Goal: Navigation & Orientation: Find specific page/section

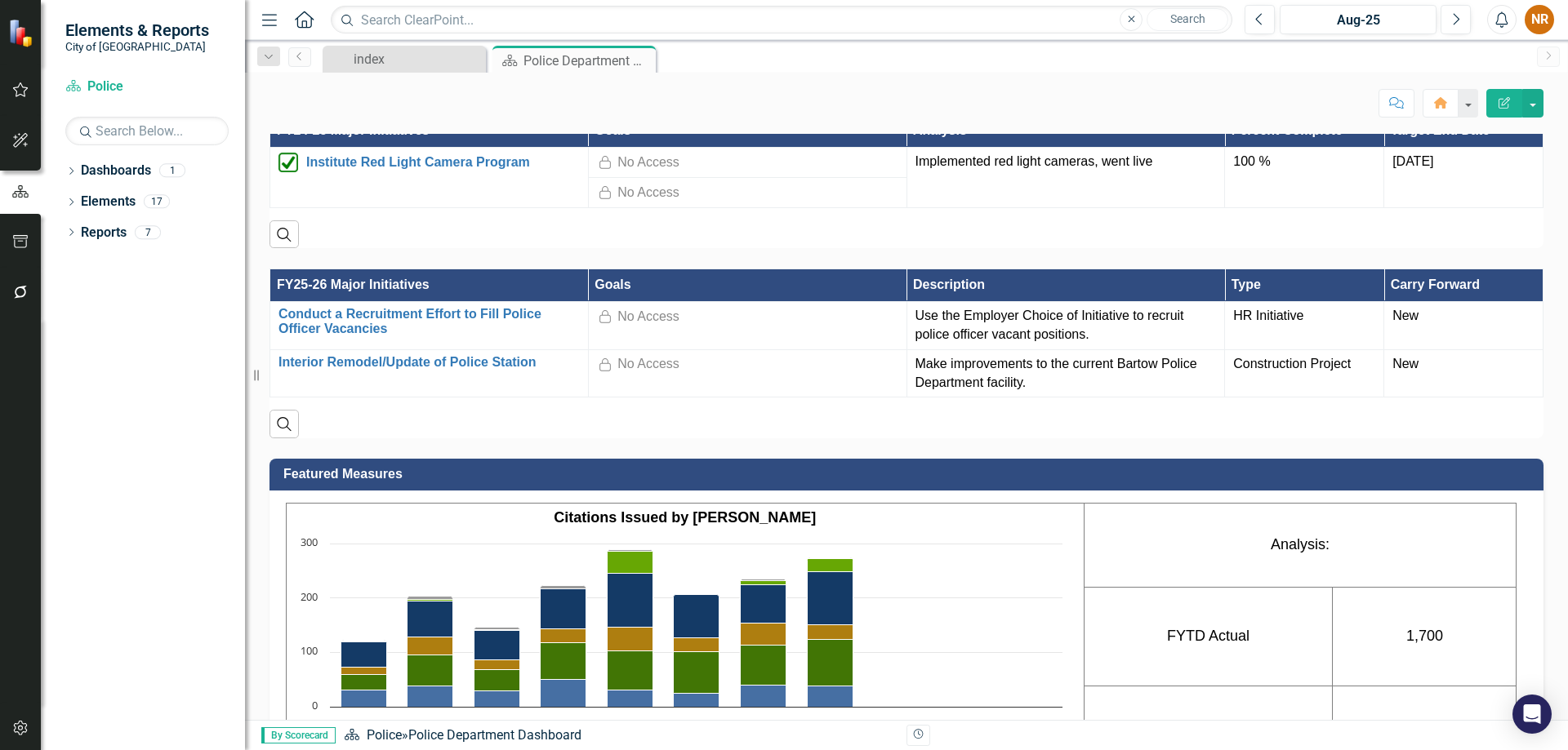
scroll to position [1224, 0]
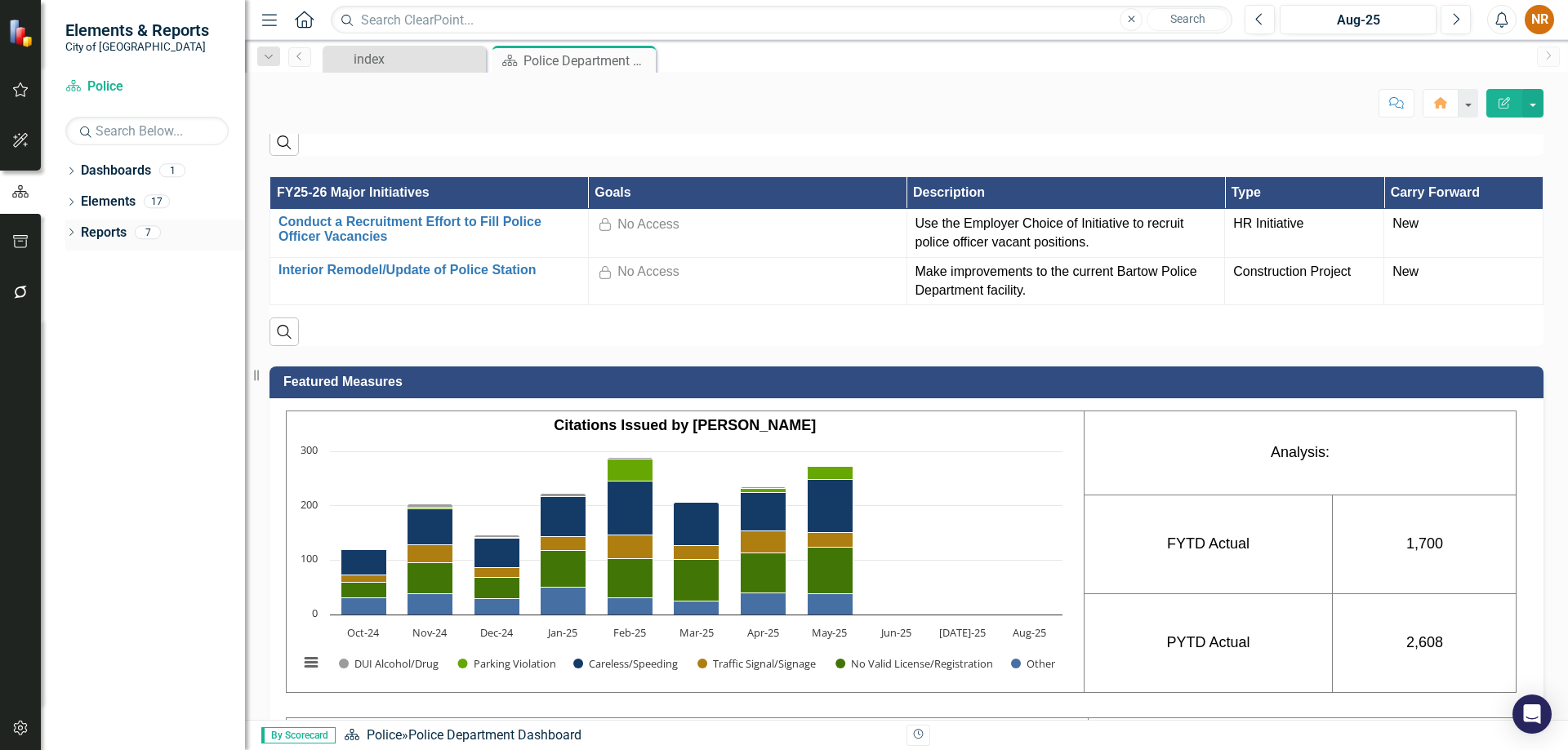
click at [69, 230] on icon "Dropdown" at bounding box center [71, 234] width 12 height 9
click at [70, 229] on icon "Dropdown" at bounding box center [68, 232] width 9 height 12
click at [70, 196] on div "Dropdown Elements 17" at bounding box center [155, 204] width 180 height 31
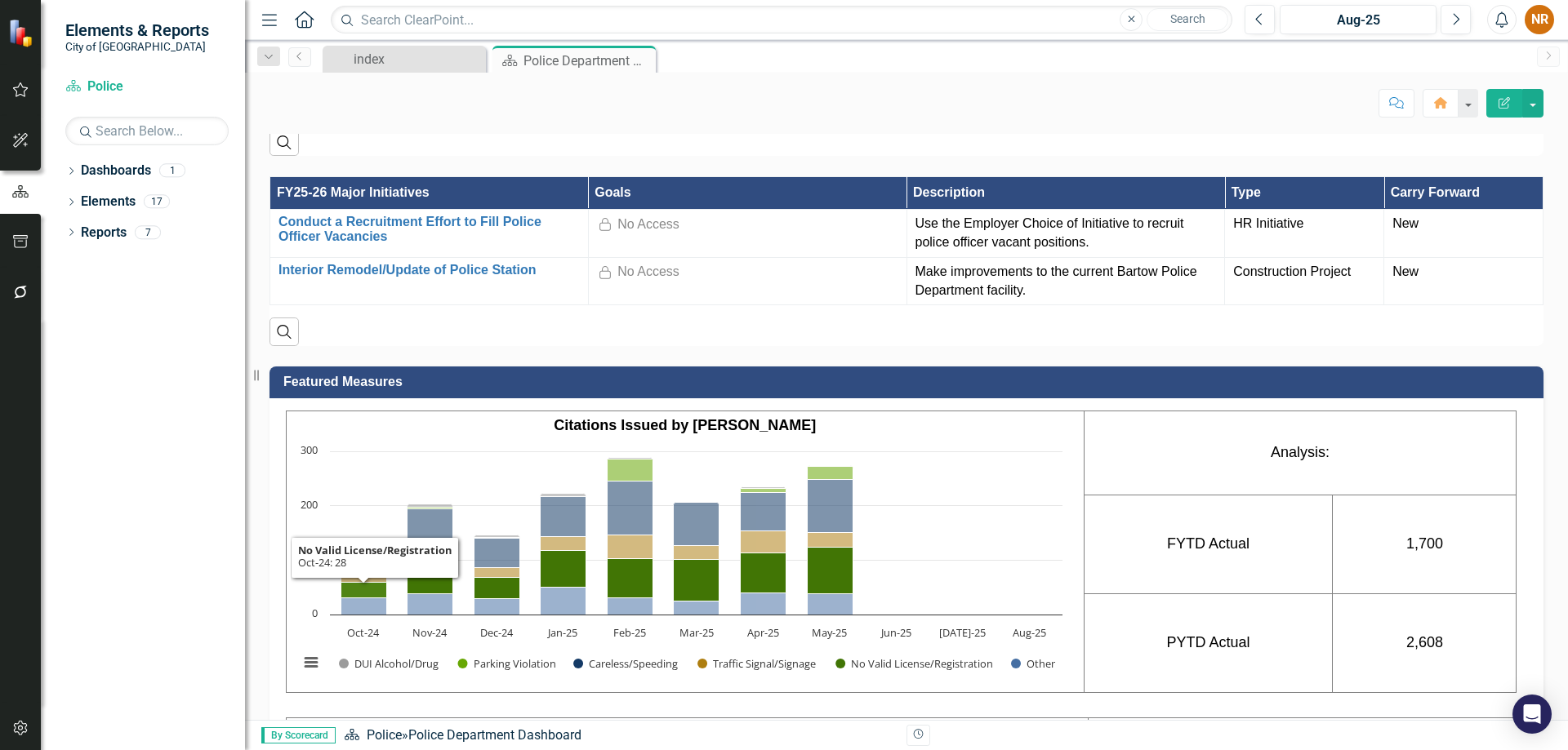
scroll to position [1296, 0]
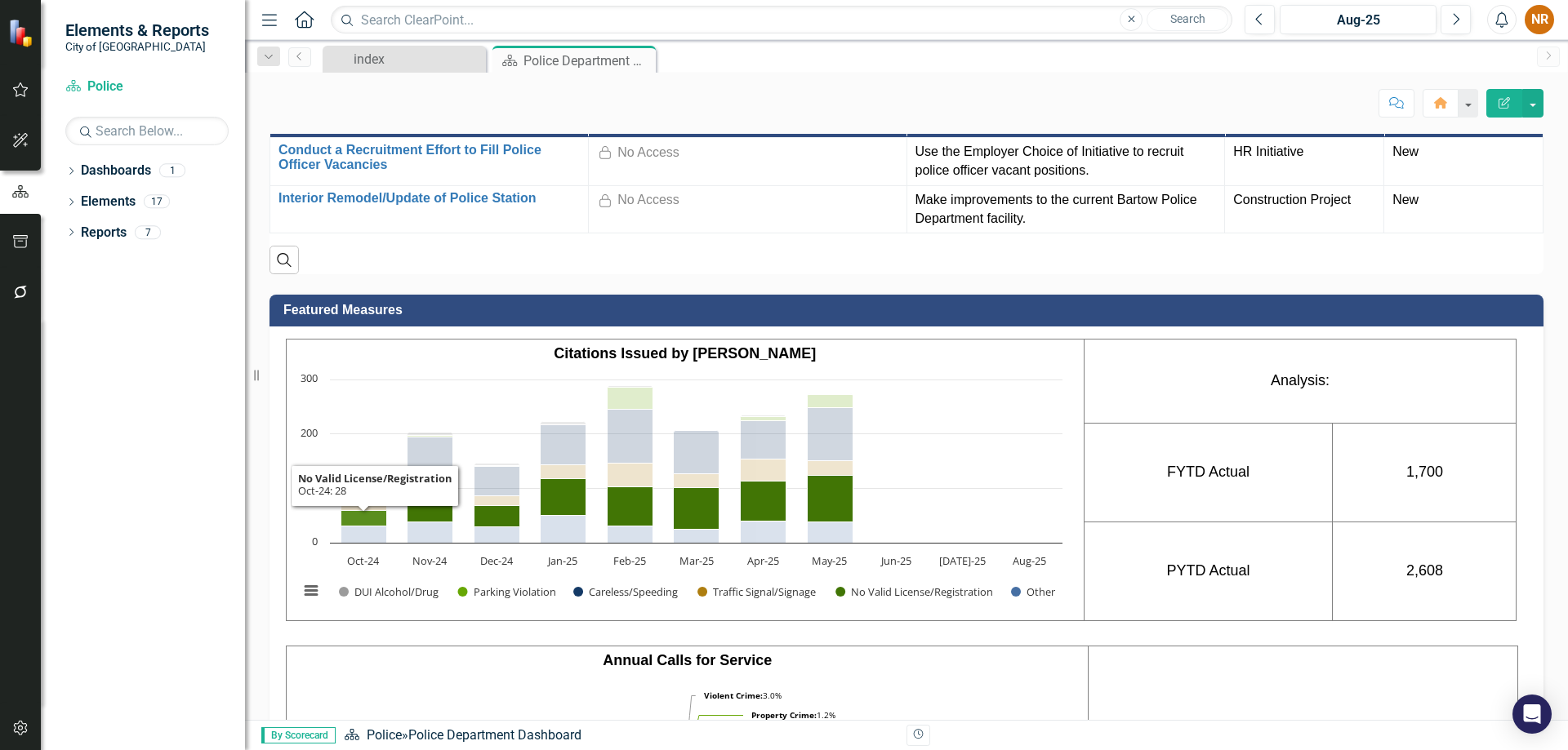
click at [504, 585] on button "Show Parking Violation" at bounding box center [506, 592] width 98 height 15
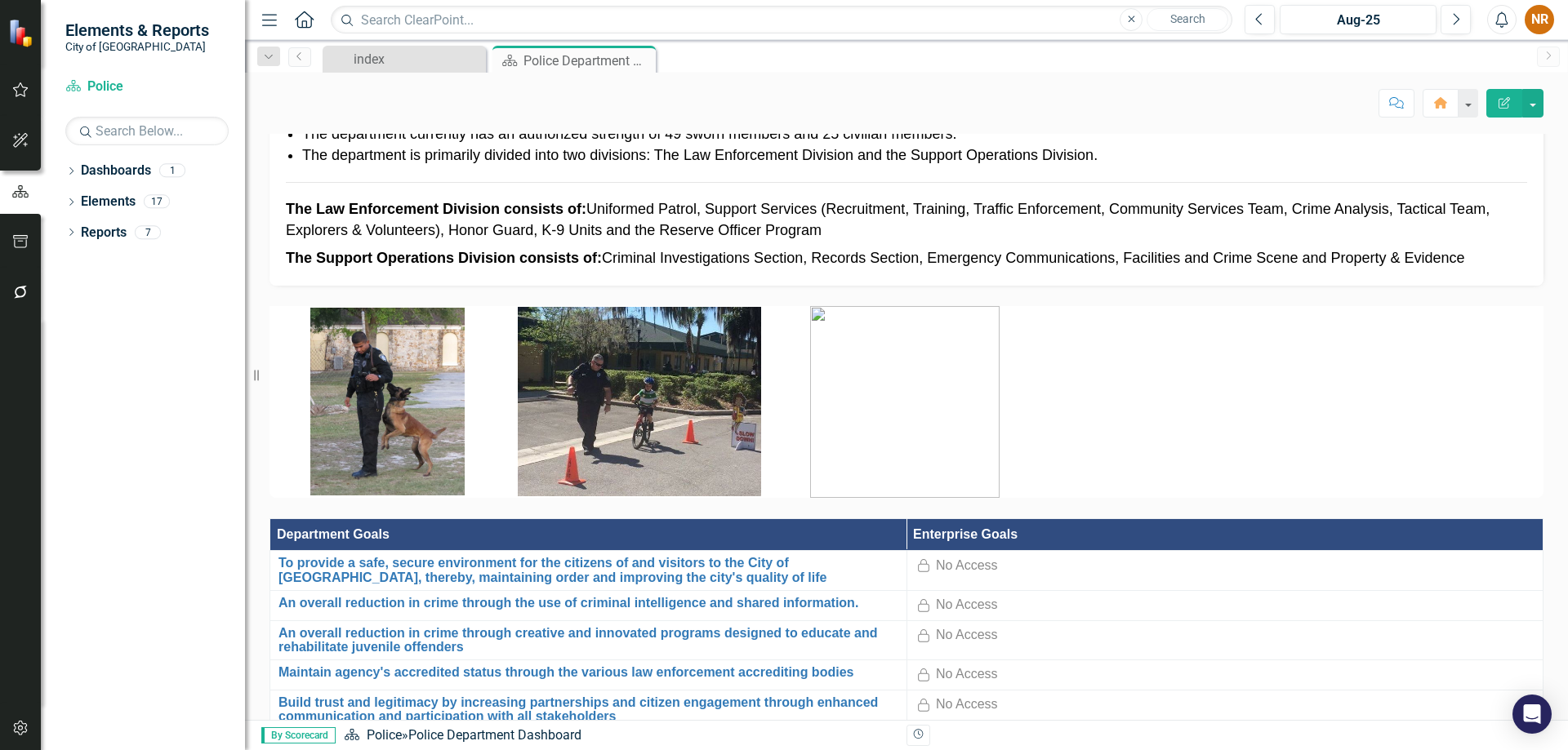
scroll to position [408, 0]
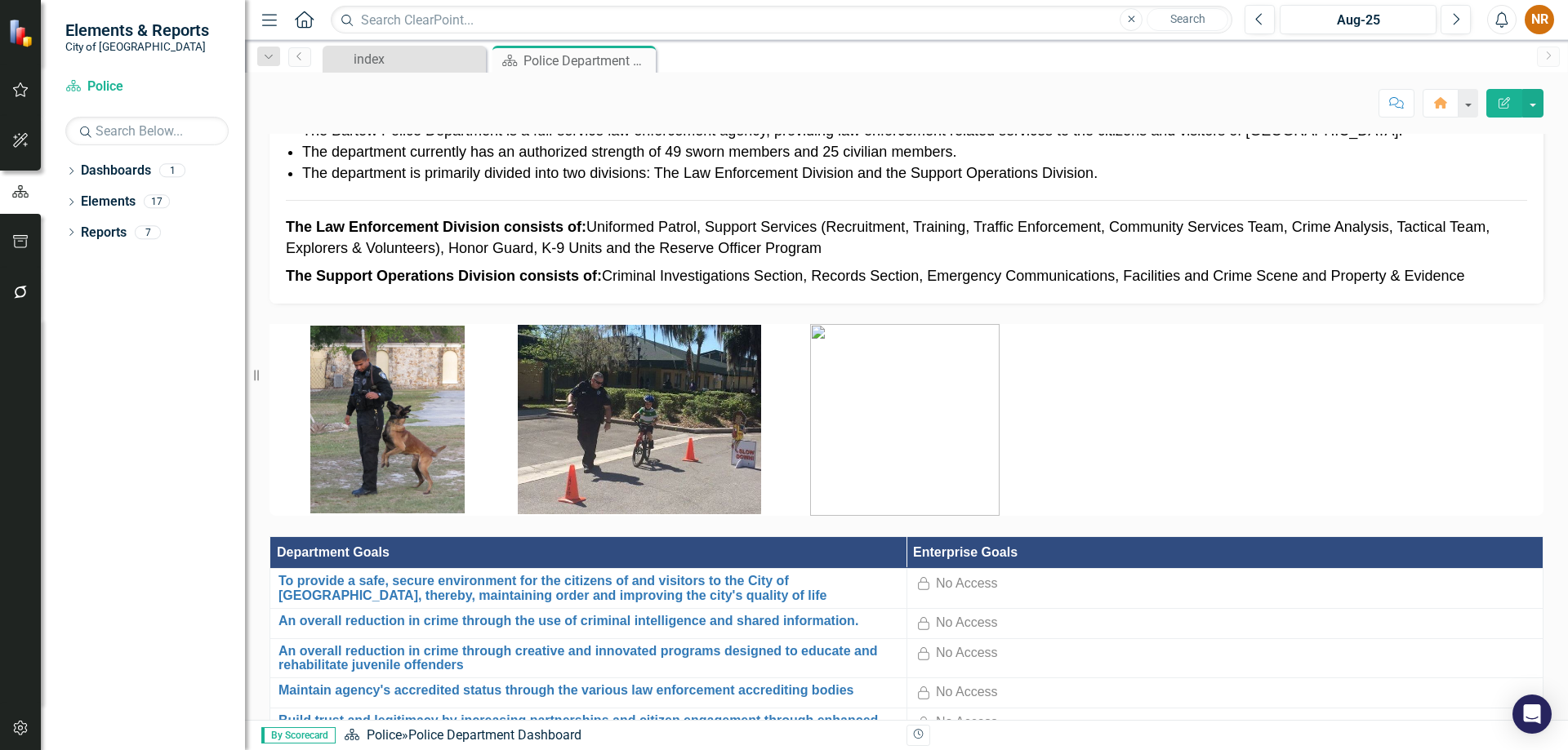
click at [940, 444] on img at bounding box center [904, 420] width 189 height 192
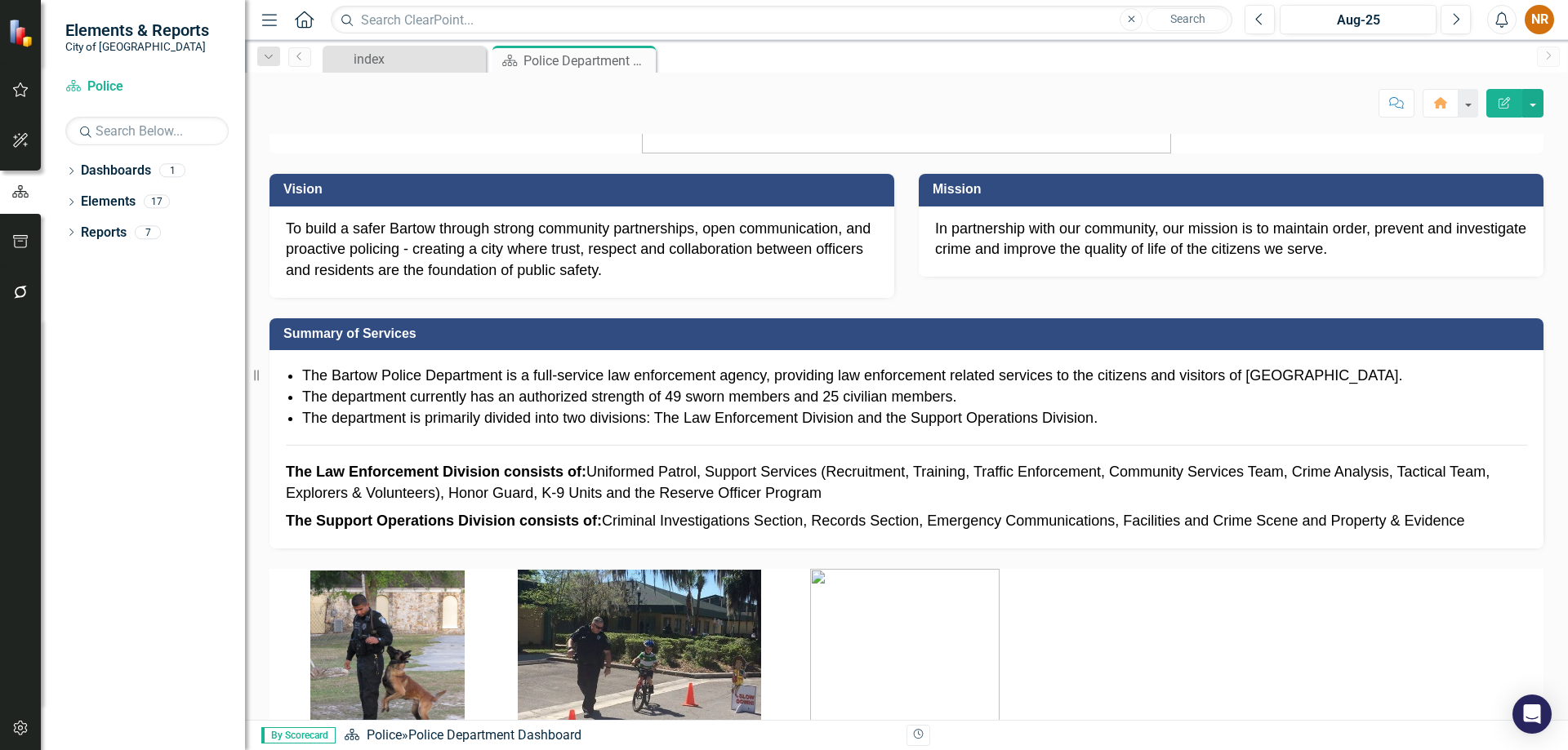
scroll to position [0, 0]
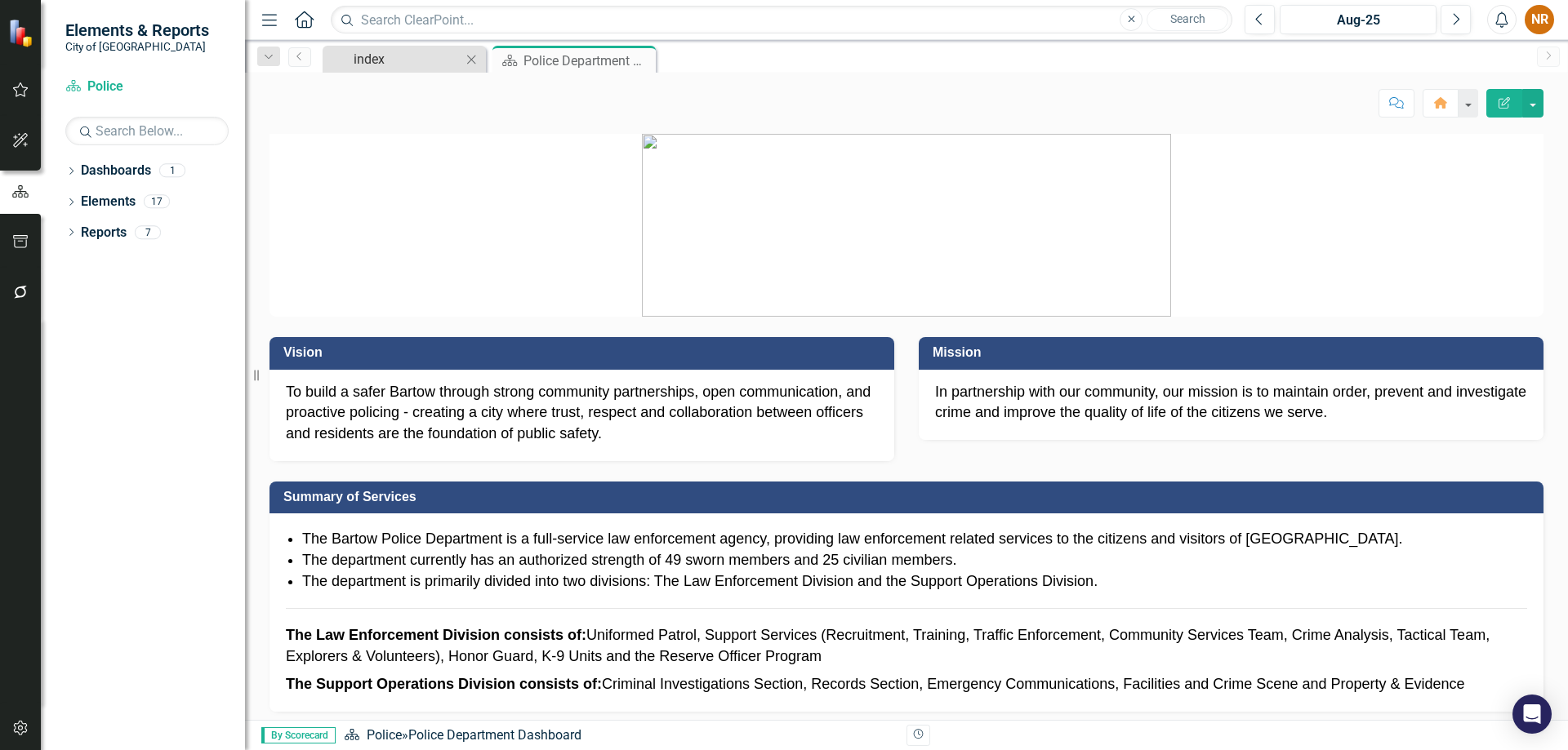
click at [428, 62] on div "index" at bounding box center [407, 58] width 108 height 21
click at [393, 57] on div "index" at bounding box center [407, 58] width 108 height 21
click at [542, 57] on div "Police Department Dashboard" at bounding box center [567, 60] width 87 height 21
click at [1455, 16] on icon "Next" at bounding box center [1455, 20] width 9 height 15
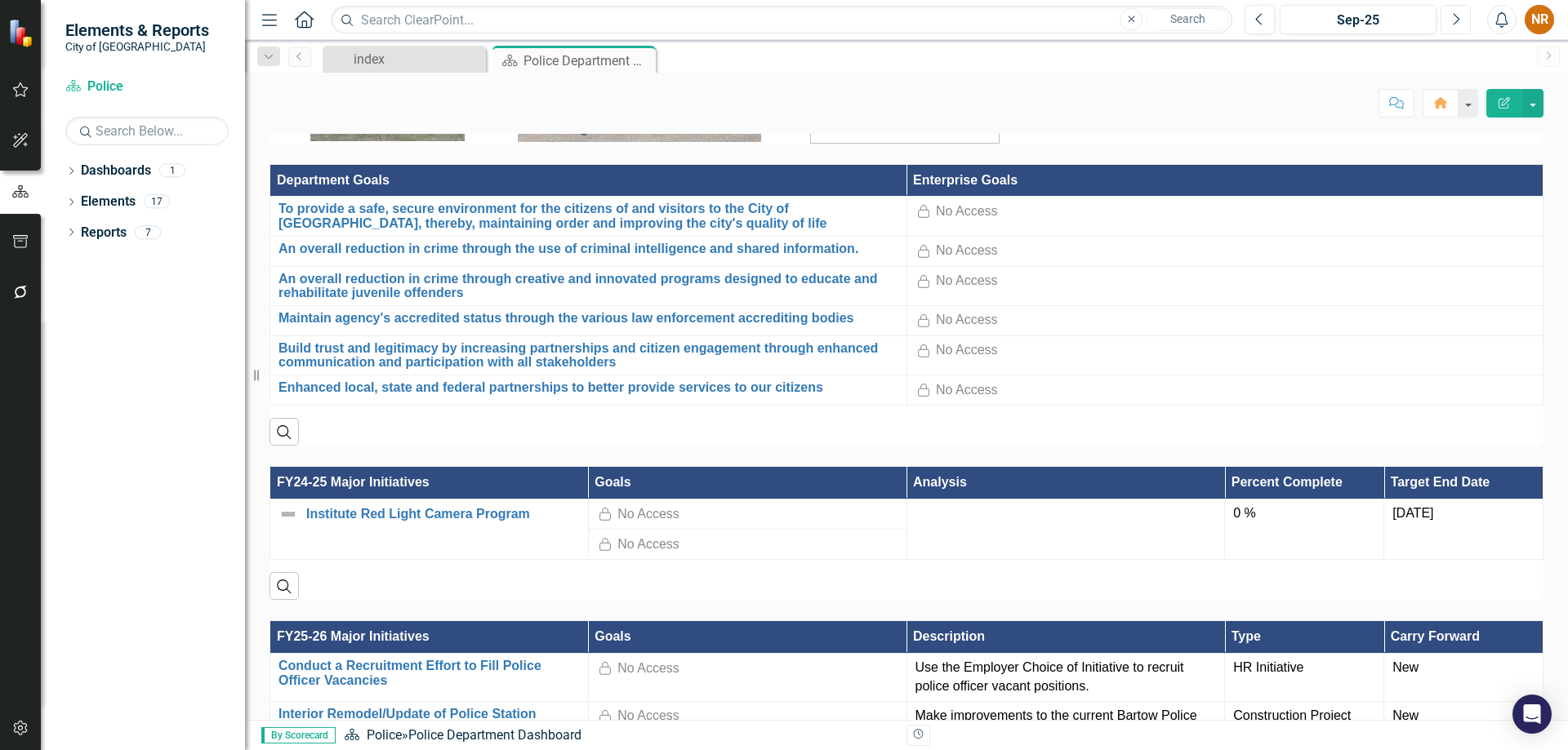
scroll to position [816, 0]
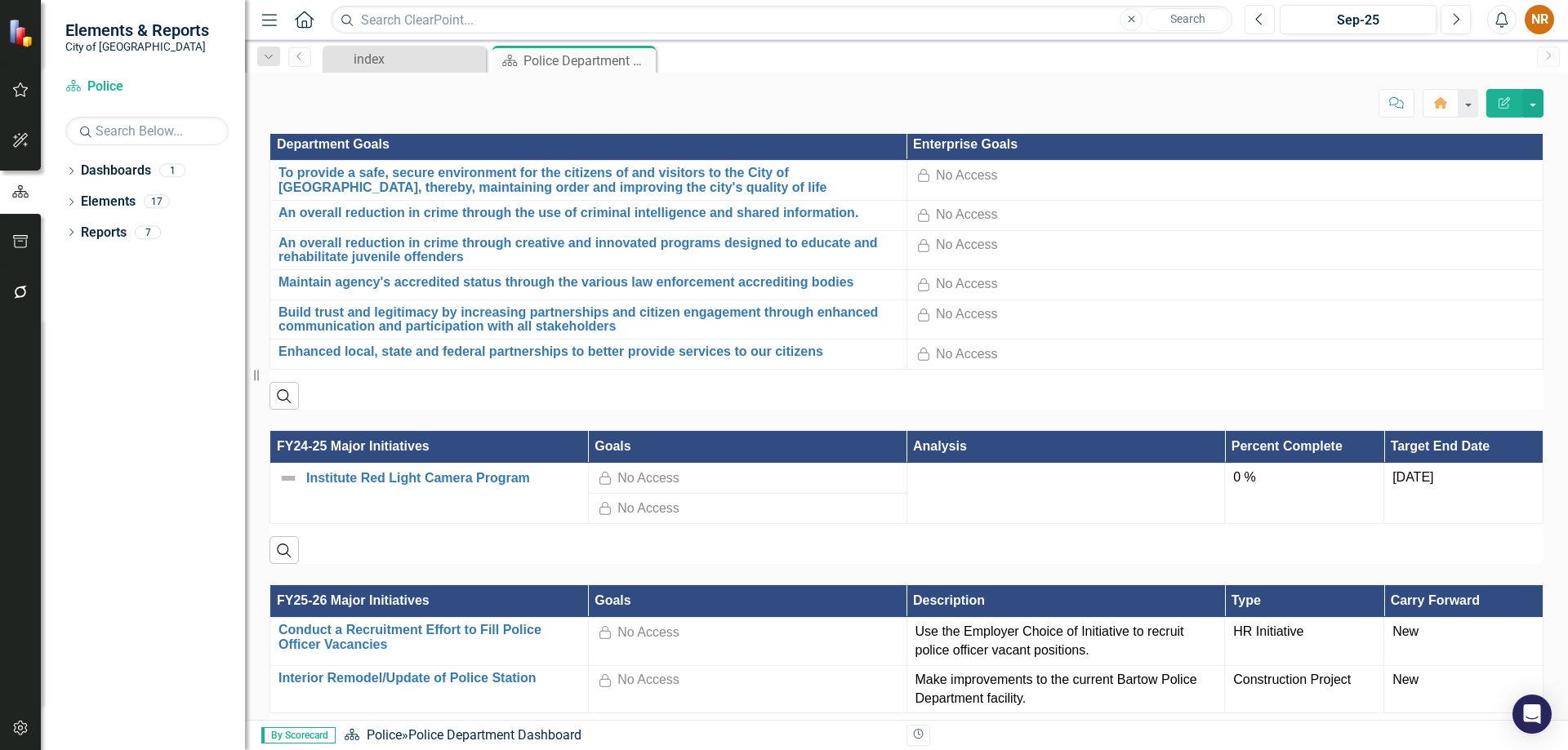
click at [1256, 21] on icon "Previous" at bounding box center [1259, 20] width 9 height 15
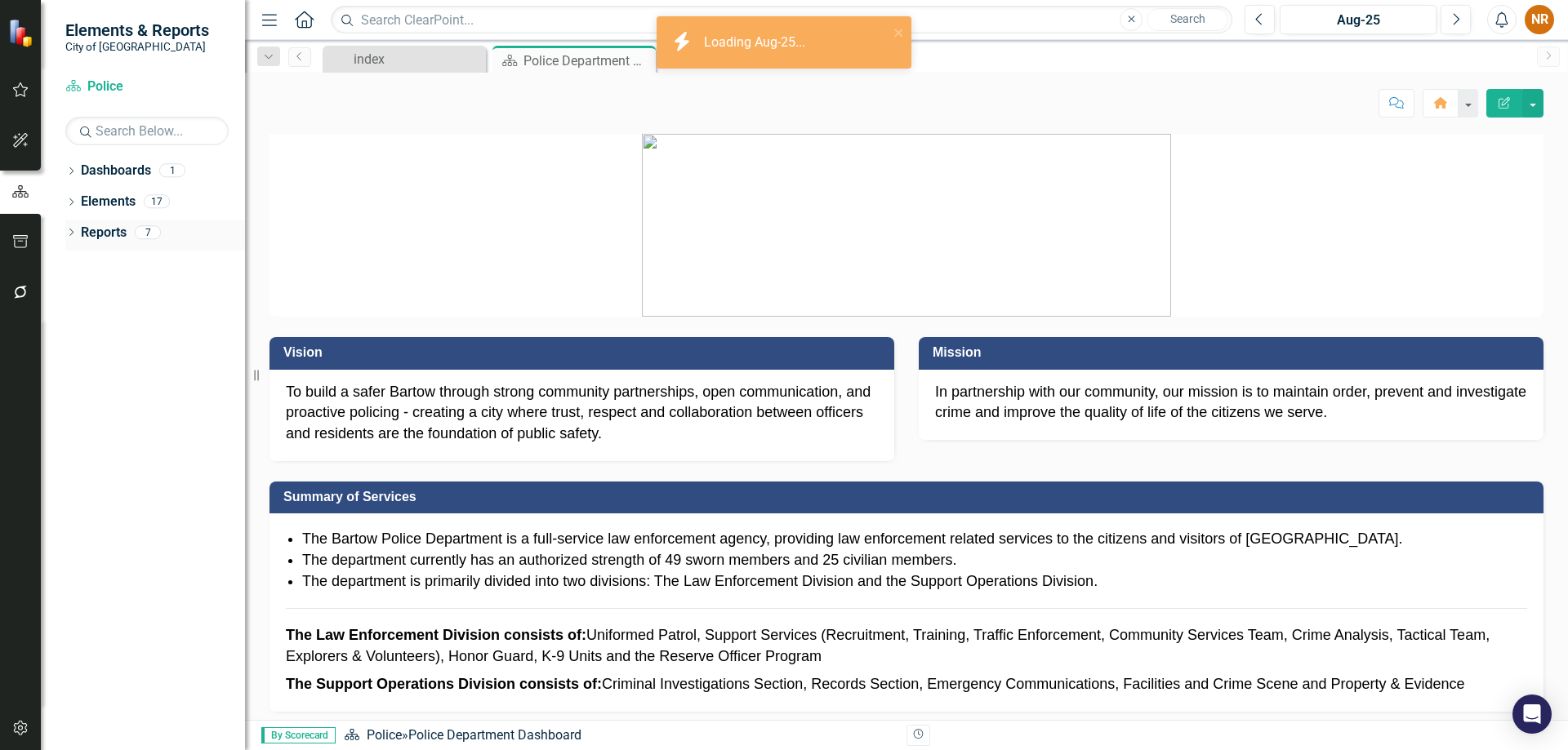
click at [72, 229] on div "Dropdown" at bounding box center [71, 235] width 12 height 14
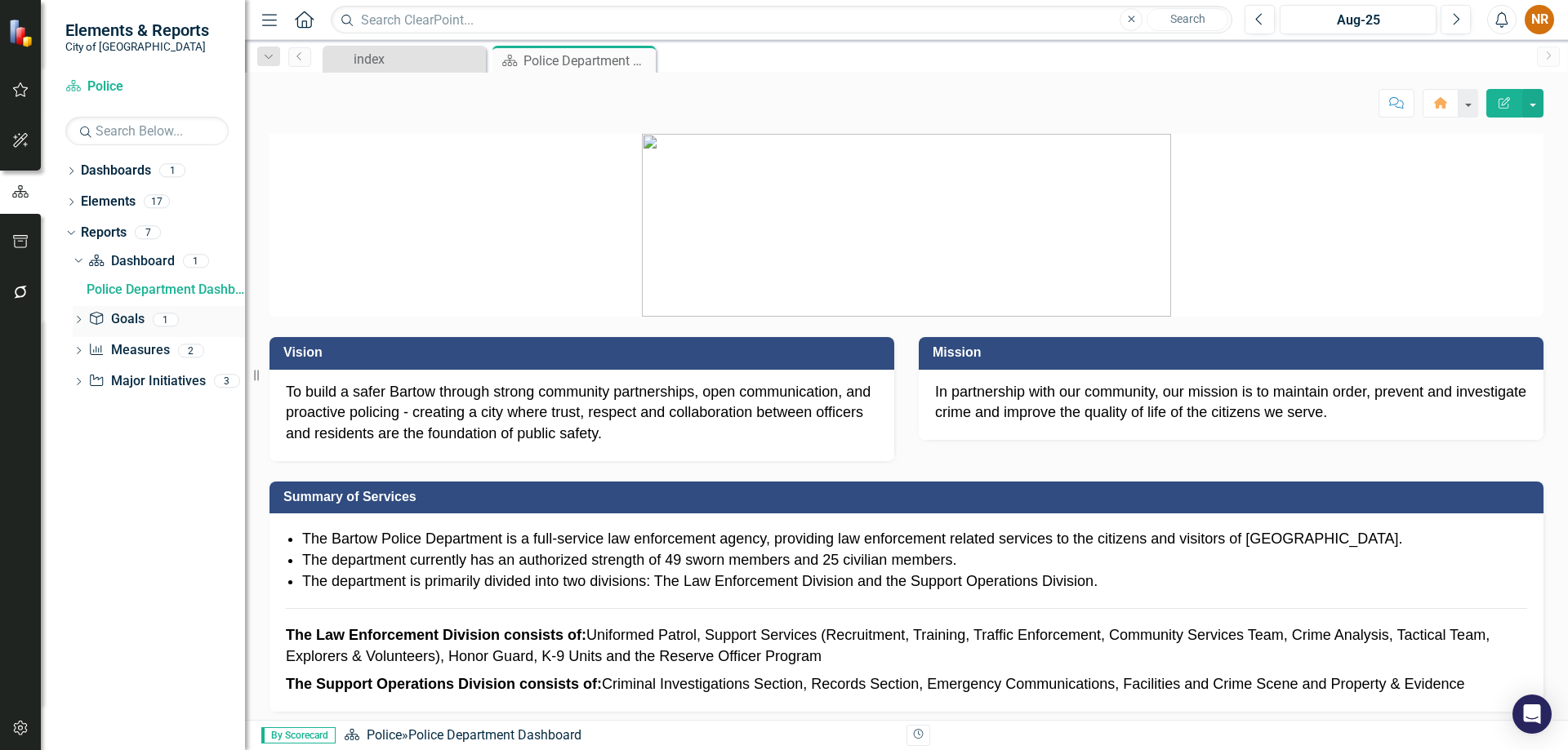
click at [119, 321] on link "Goal Goals" at bounding box center [115, 319] width 55 height 19
